Goal: Information Seeking & Learning: Check status

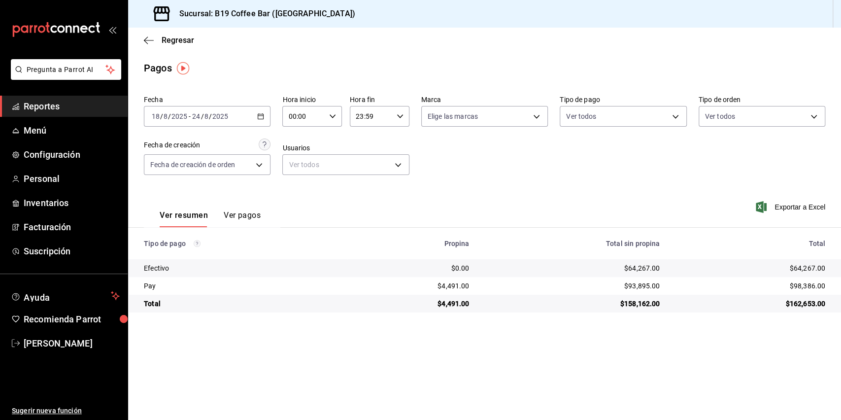
click at [150, 50] on div "Regresar" at bounding box center [484, 40] width 713 height 25
click at [150, 44] on icon "button" at bounding box center [149, 40] width 10 height 9
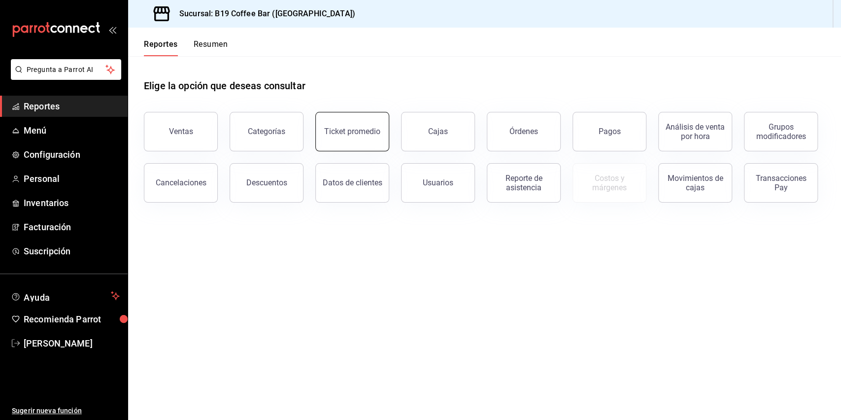
drag, startPoint x: 395, startPoint y: 124, endPoint x: 375, endPoint y: 126, distance: 20.2
click at [376, 126] on div "Ventas Categorías Ticket promedio Cajas Órdenes Pagos Análisis de venta por hor…" at bounding box center [478, 151] width 693 height 102
click at [375, 126] on button "Ticket promedio" at bounding box center [352, 131] width 74 height 39
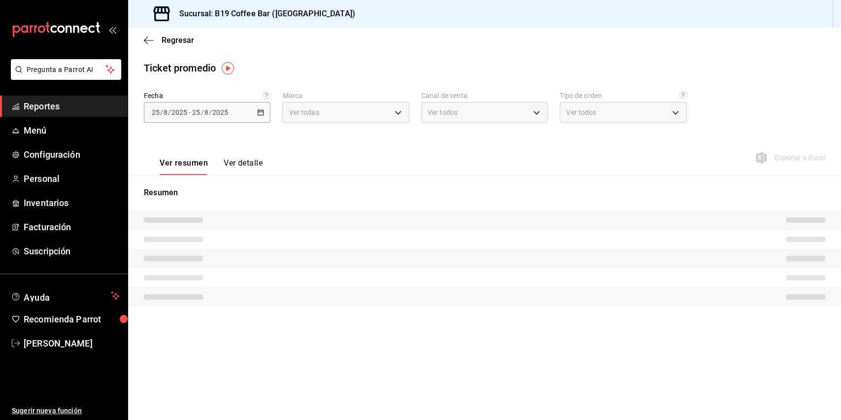
type input "60a04dc3-d0cc-4560-9062-d9b9c41cb37d"
type input "PARROT,UBER_EATS,RAPPI,DIDI_FOOD,ONLINE"
type input "fd315059-cd8c-43d6-9548-0155f61db8ec,c6c30e4b-a81d-48ab-a83b-333b77f0d9d1,037aa…"
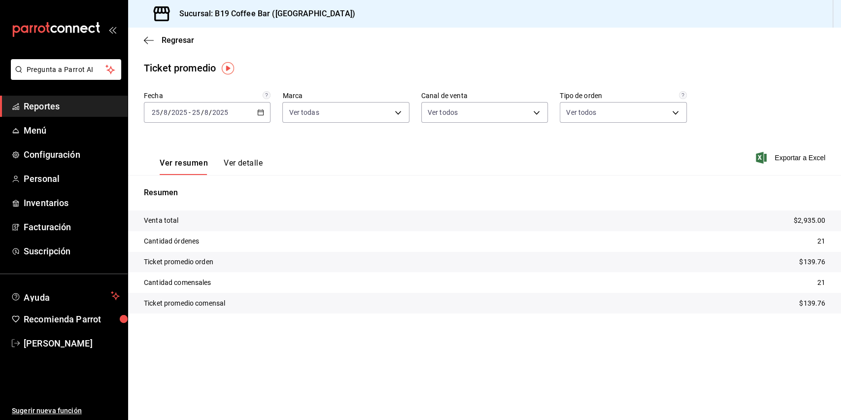
click at [259, 114] on icon "button" at bounding box center [260, 112] width 7 height 7
click at [200, 225] on li "Rango de fechas" at bounding box center [190, 231] width 92 height 22
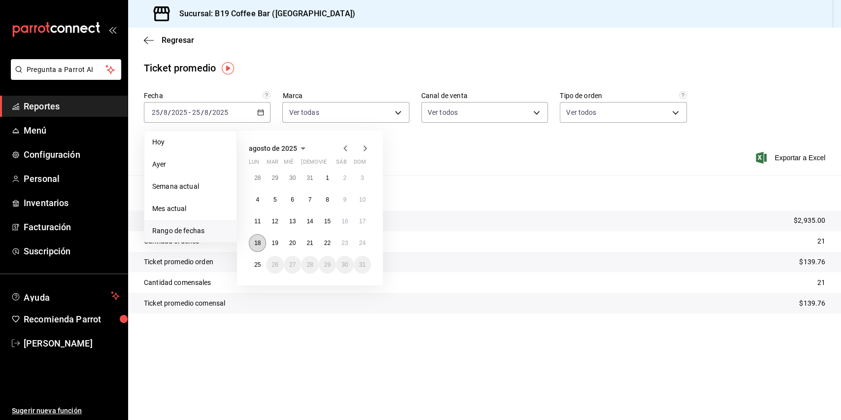
drag, startPoint x: 249, startPoint y: 238, endPoint x: 254, endPoint y: 240, distance: 5.3
click at [250, 239] on div "28 29 30 31 1 2 3 4 5 6 7 8 9 10 11 12 13 14 15 16 17 18 19 20 21 22 23 24 25 2…" at bounding box center [310, 221] width 122 height 104
click at [256, 242] on abbr "18" at bounding box center [257, 242] width 6 height 7
click at [366, 242] on button "24" at bounding box center [362, 243] width 17 height 18
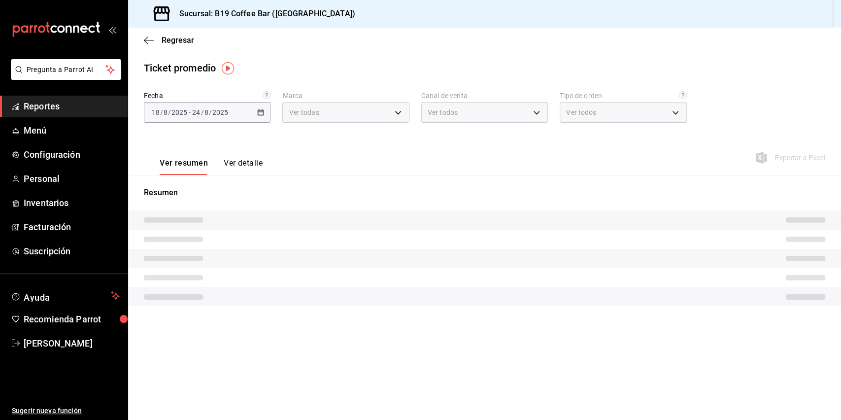
click at [426, 155] on div "Ver resumen Ver detalle Exportar a Excel" at bounding box center [484, 154] width 713 height 40
